Goal: Task Accomplishment & Management: Complete application form

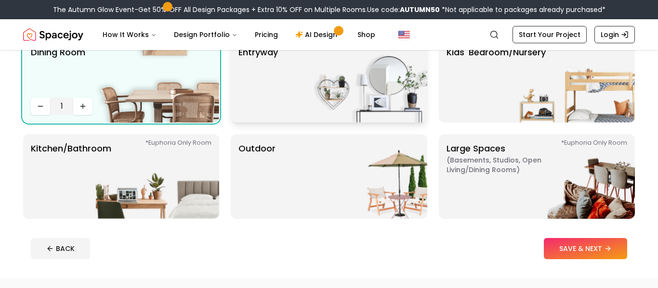
scroll to position [192, 0]
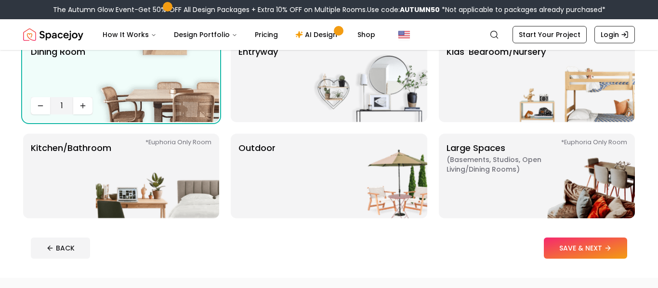
click at [235, 232] on footer "BACK SAVE & NEXT" at bounding box center [329, 248] width 612 height 37
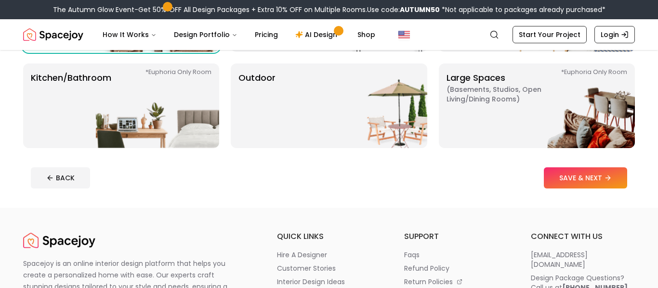
scroll to position [261, 0]
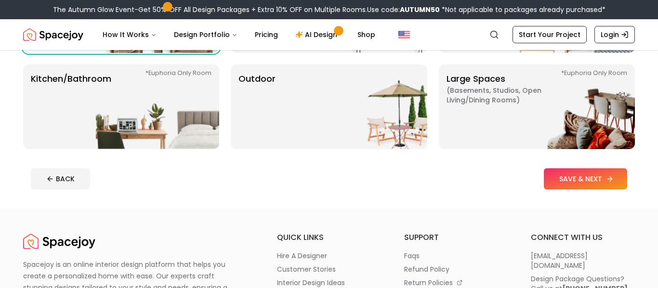
click at [564, 182] on button "SAVE & NEXT" at bounding box center [585, 179] width 83 height 21
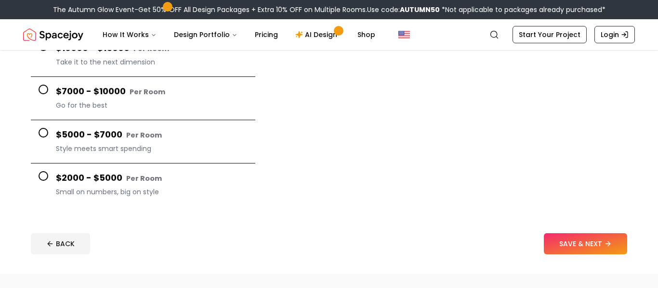
scroll to position [164, 0]
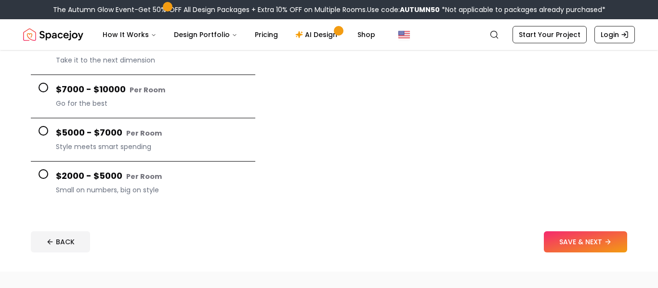
click at [149, 180] on small "Per Room" at bounding box center [144, 177] width 36 height 10
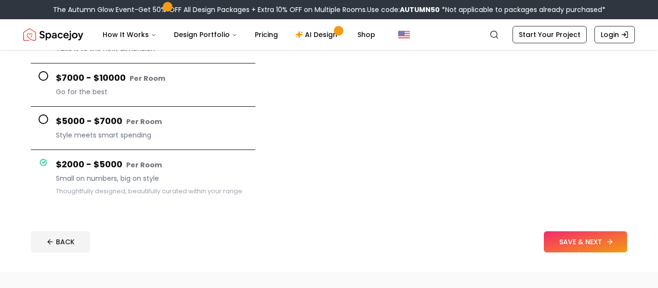
click at [579, 243] on button "SAVE & NEXT" at bounding box center [585, 242] width 83 height 21
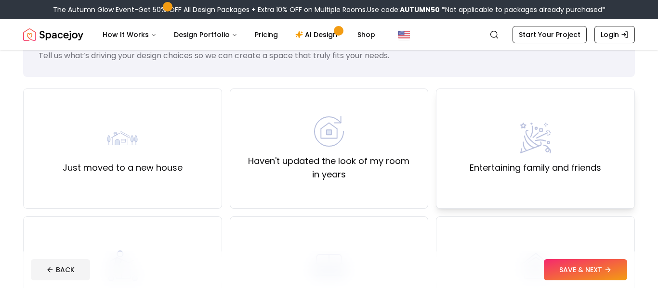
scroll to position [45, 0]
click at [374, 161] on label "Haven't updated the look of my room in years" at bounding box center [329, 167] width 183 height 27
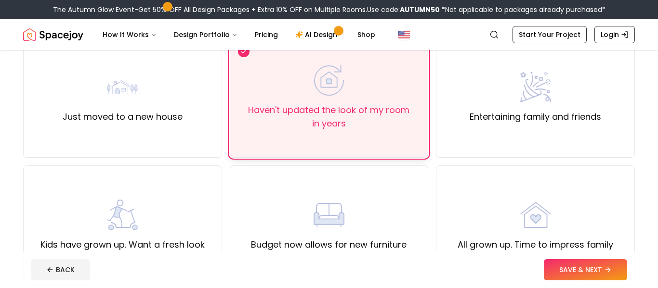
scroll to position [97, 0]
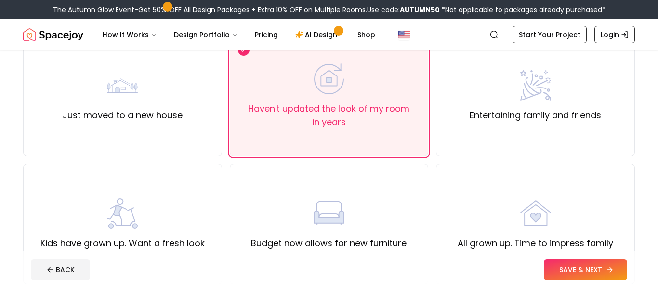
click at [572, 275] on button "SAVE & NEXT" at bounding box center [585, 270] width 83 height 21
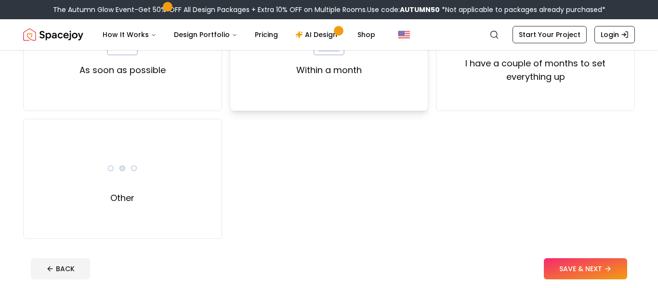
scroll to position [144, 0]
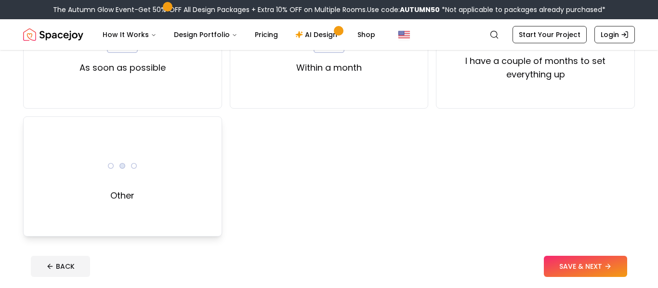
click at [78, 168] on div "Other" at bounding box center [122, 177] width 199 height 120
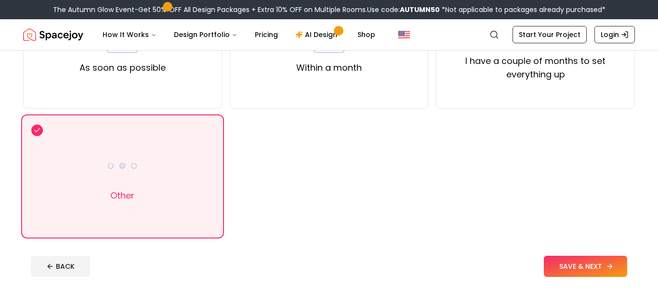
click at [566, 263] on button "SAVE & NEXT" at bounding box center [585, 266] width 83 height 21
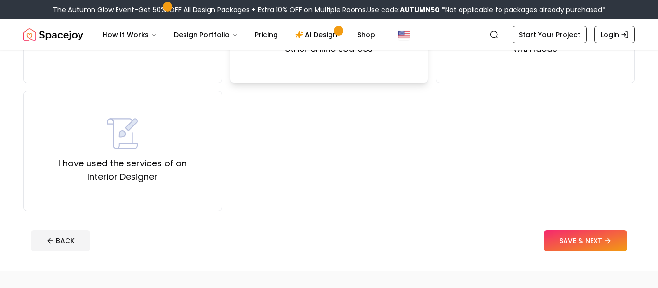
scroll to position [171, 0]
